Goal: Navigation & Orientation: Find specific page/section

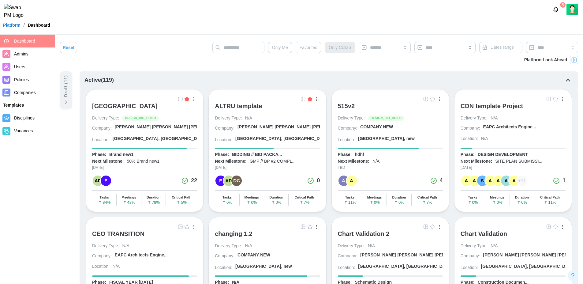
click at [174, 25] on div "Platform / Dashboard" at bounding box center [291, 24] width 583 height 9
